Goal: Task Accomplishment & Management: Use online tool/utility

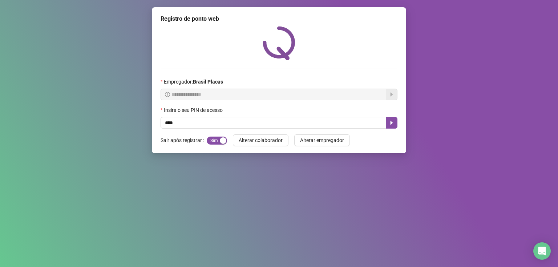
type input "*****"
click at [391, 123] on icon "caret-right" at bounding box center [392, 123] width 3 height 4
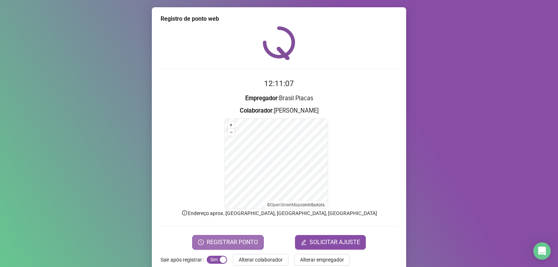
click at [236, 237] on button "REGISTRAR PONTO" at bounding box center [228, 242] width 72 height 15
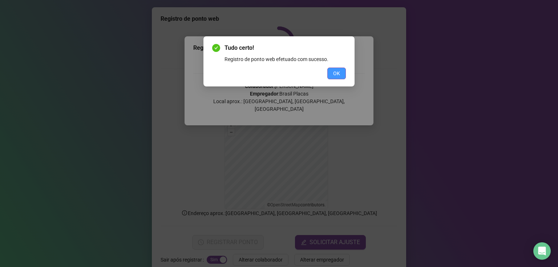
click at [345, 76] on button "OK" at bounding box center [336, 74] width 19 height 12
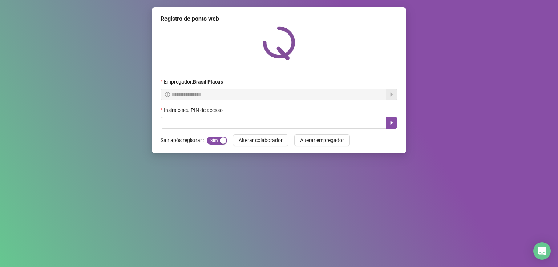
click at [335, 68] on div "Tudo certo! Registro de ponto web efetuado com sucesso. OK" at bounding box center [279, 133] width 558 height 267
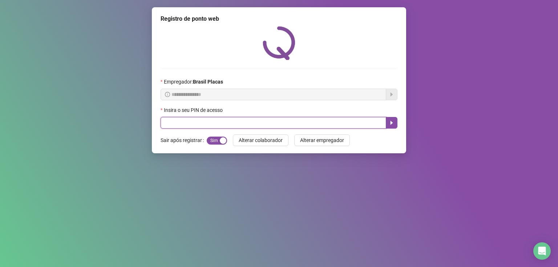
click at [288, 122] on input "text" at bounding box center [274, 123] width 226 height 12
type input "*****"
click at [392, 122] on icon "caret-right" at bounding box center [392, 123] width 6 height 6
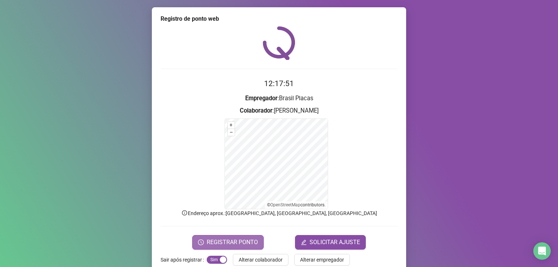
click at [238, 237] on button "REGISTRAR PONTO" at bounding box center [228, 242] width 72 height 15
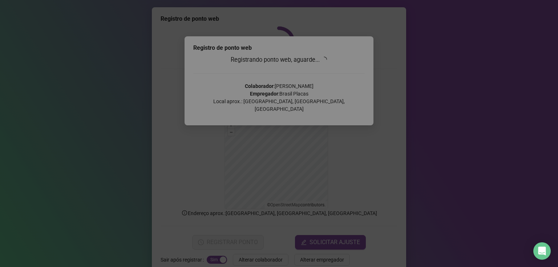
click at [341, 84] on div "Tudo certo! Registro de ponto web efetuado com sucesso. OK" at bounding box center [278, 61] width 151 height 50
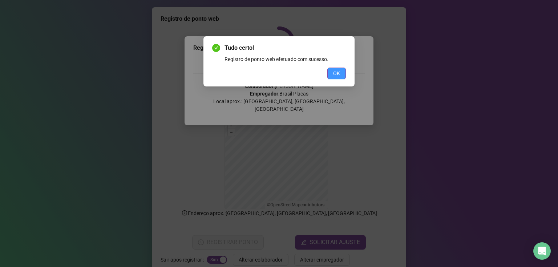
click at [341, 76] on button "OK" at bounding box center [336, 74] width 19 height 12
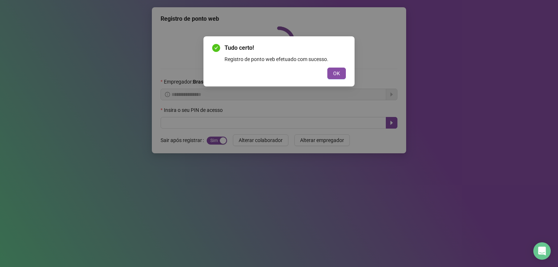
click at [335, 74] on div "Tudo certo! Registro de ponto web efetuado com sucesso. OK" at bounding box center [279, 133] width 558 height 267
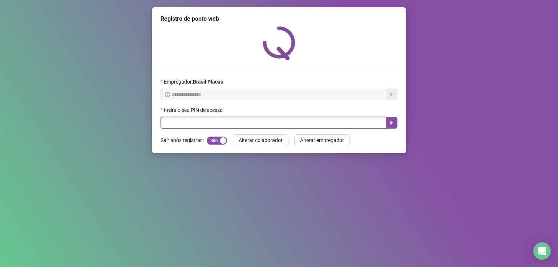
click at [173, 122] on input "text" at bounding box center [274, 123] width 226 height 12
type input "*****"
click at [391, 123] on icon "caret-right" at bounding box center [392, 123] width 3 height 4
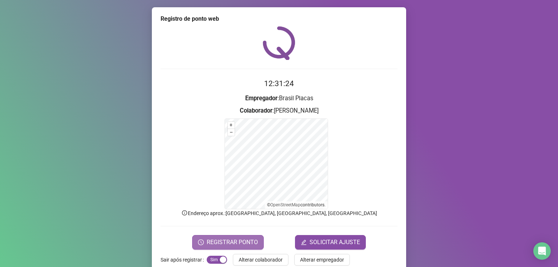
click at [220, 237] on button "REGISTRAR PONTO" at bounding box center [228, 242] width 72 height 15
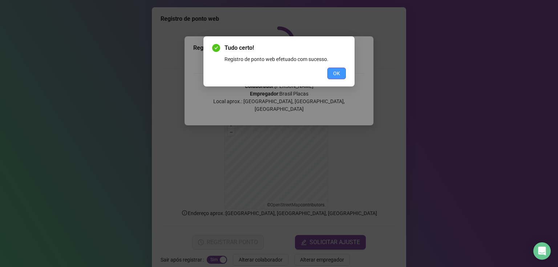
click at [339, 72] on span "OK" at bounding box center [336, 73] width 7 height 8
